Goal: Task Accomplishment & Management: Manage account settings

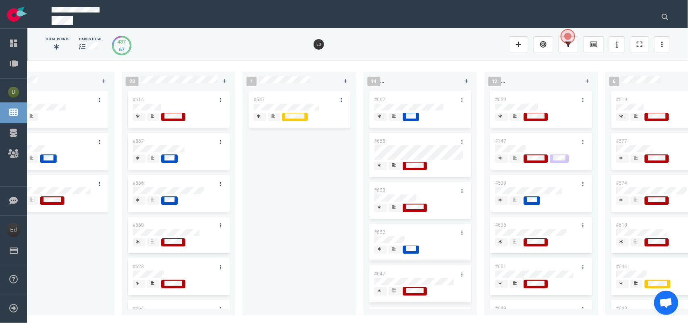
scroll to position [0, 497]
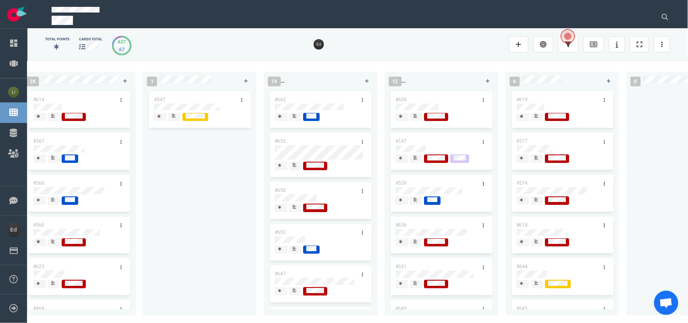
click at [293, 166] on icon at bounding box center [295, 165] width 4 height 4
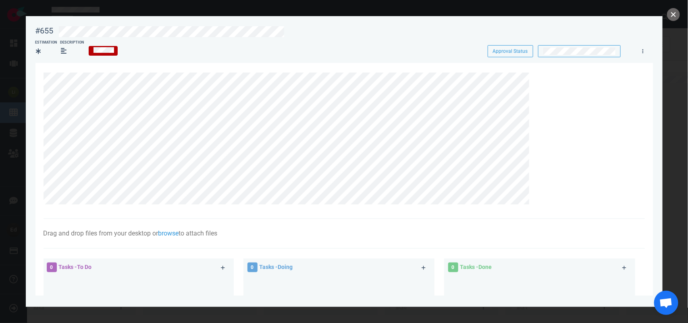
click at [674, 15] on button "close" at bounding box center [673, 14] width 13 height 13
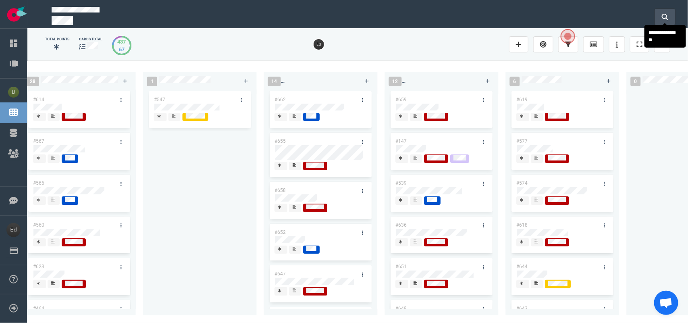
click at [658, 10] on button at bounding box center [665, 17] width 20 height 16
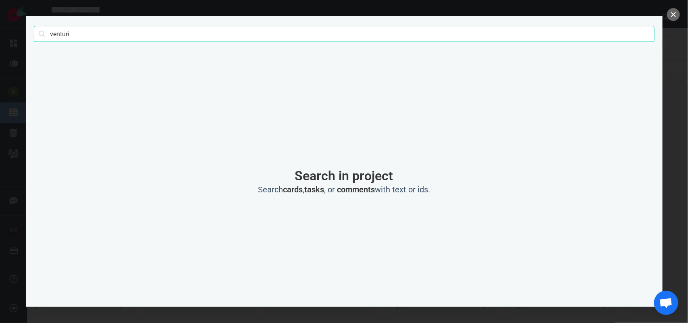
click at [55, 36] on input "venturi" at bounding box center [344, 34] width 621 height 16
click button "Search" at bounding box center [0, 0] width 0 height 0
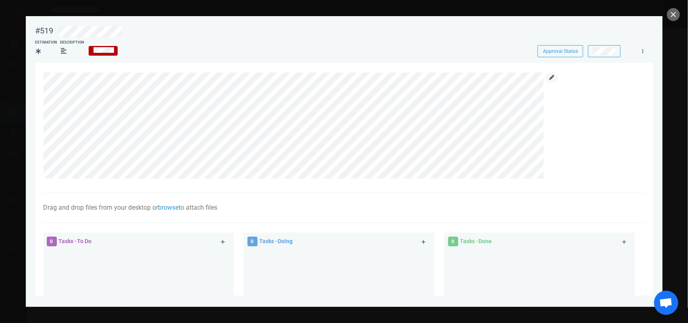
click at [550, 79] on icon at bounding box center [551, 77] width 5 height 5
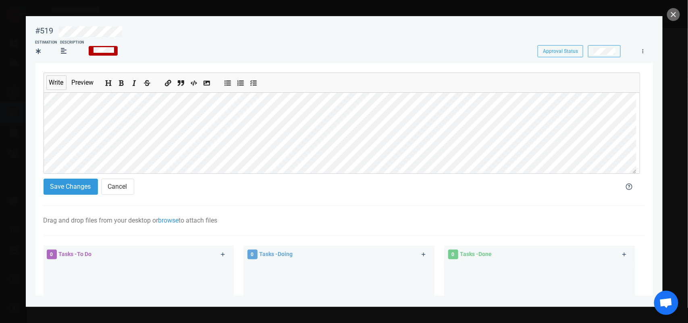
scroll to position [43, 0]
click at [64, 187] on button "Save Changes" at bounding box center [71, 187] width 54 height 16
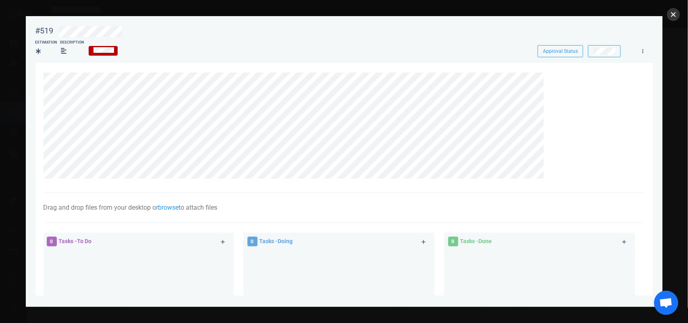
click at [674, 12] on button "close" at bounding box center [673, 14] width 13 height 13
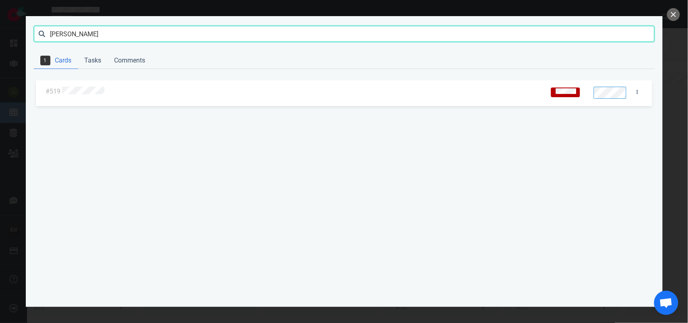
click at [63, 35] on input "[PERSON_NAME]" at bounding box center [344, 34] width 621 height 16
type input "anzellotti"
click button "Search" at bounding box center [0, 0] width 0 height 0
click at [87, 100] on div at bounding box center [287, 91] width 455 height 19
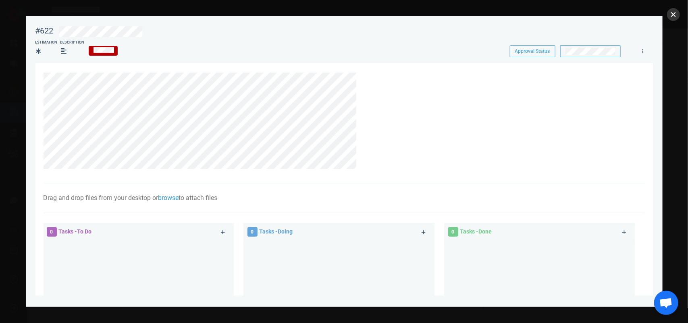
click at [671, 13] on button "close" at bounding box center [673, 14] width 13 height 13
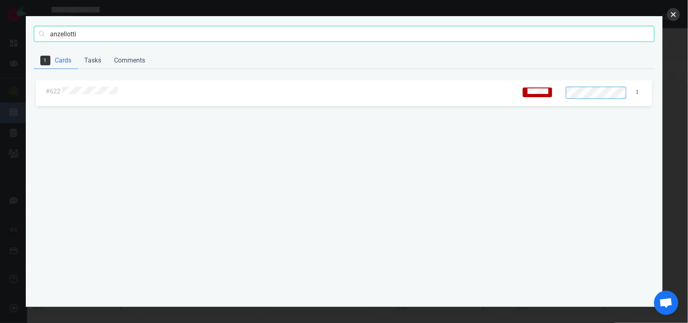
click at [673, 17] on button "close" at bounding box center [673, 14] width 13 height 13
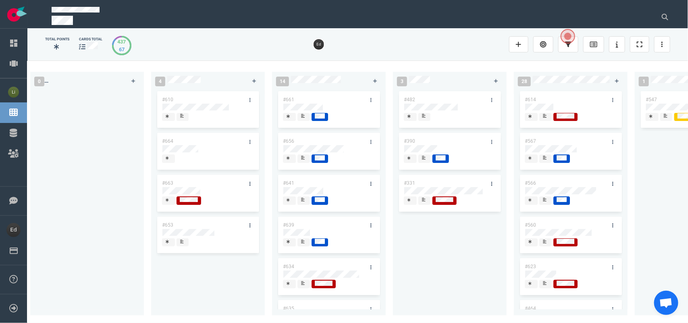
scroll to position [0, 0]
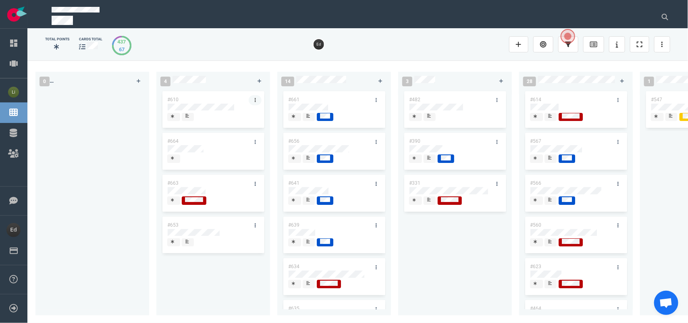
click at [258, 97] on link at bounding box center [255, 100] width 13 height 10
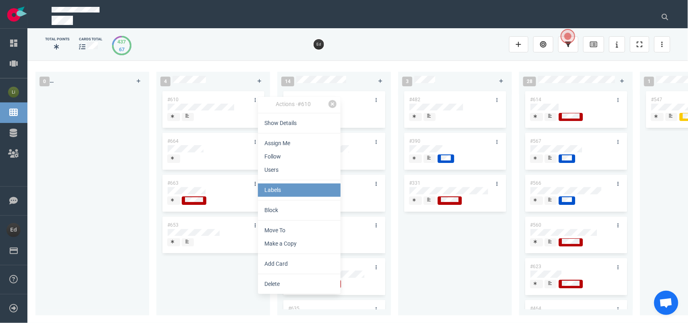
click at [280, 184] on link "Labels" at bounding box center [299, 189] width 83 height 13
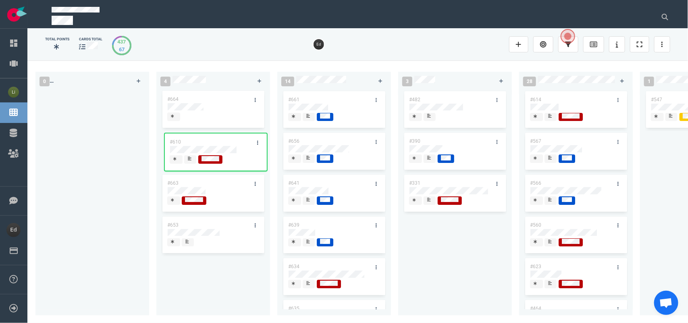
drag, startPoint x: 202, startPoint y: 99, endPoint x: 205, endPoint y: 141, distance: 42.8
click at [205, 141] on div "#610 #664 #663 #653 #610" at bounding box center [213, 197] width 104 height 216
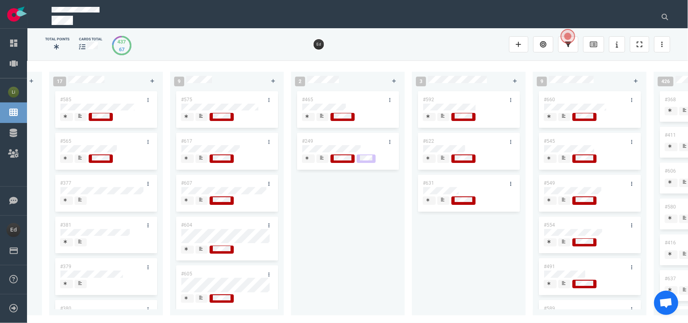
scroll to position [0, 1200]
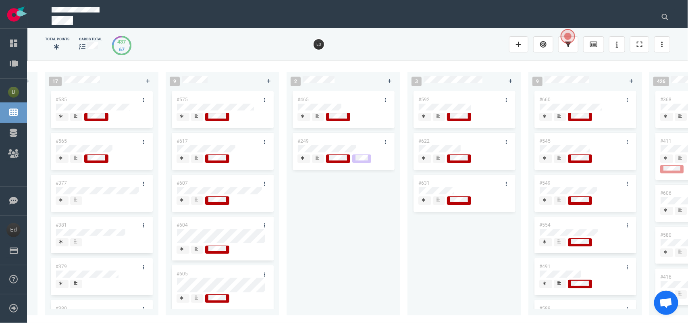
click at [439, 162] on div at bounding box center [439, 161] width 5 height 1
click at [435, 160] on span at bounding box center [439, 158] width 12 height 8
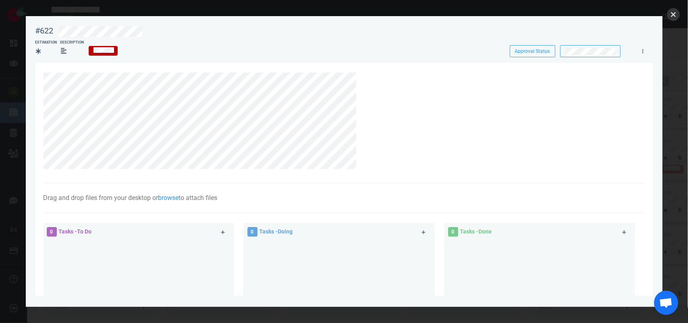
click at [674, 15] on button "close" at bounding box center [673, 14] width 13 height 13
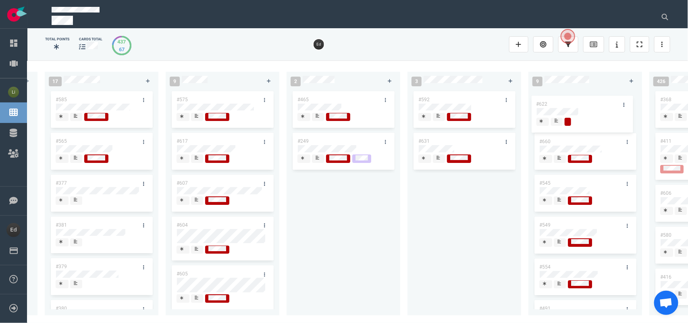
drag, startPoint x: 467, startPoint y: 142, endPoint x: 577, endPoint y: 33, distance: 155.4
click at [585, 105] on div "0 4 #664 #610 #663 #653 14 #661 #656 #641 #639 #634 #635 #608 #611 #602 3 #482 …" at bounding box center [357, 191] width 661 height 262
click at [558, 118] on div at bounding box center [560, 116] width 5 height 6
